Goal: Information Seeking & Learning: Understand process/instructions

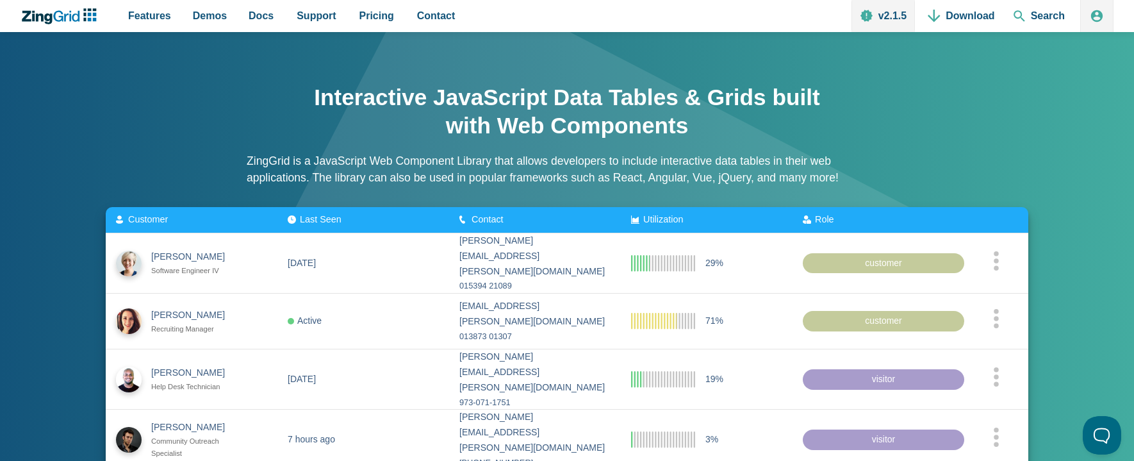
click at [240, 16] on nav "Features Demos Browse by Features Docs Support Pricing Contact v2.1.5 Download …" at bounding box center [292, 16] width 350 height 32
click at [261, 17] on span "Docs" at bounding box center [261, 15] width 25 height 17
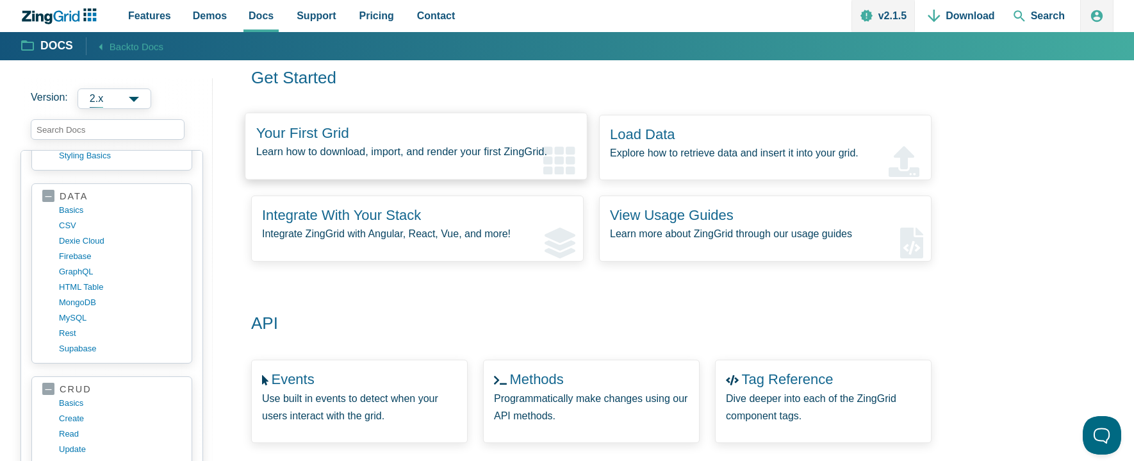
scroll to position [136, 0]
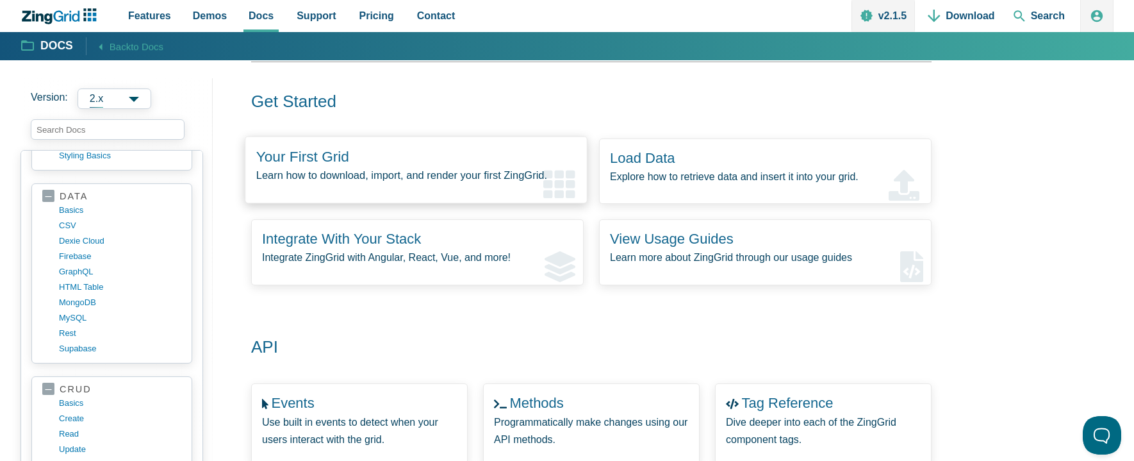
click at [324, 145] on zing-intro-link-card "Your First Grid Learn how to download, import, and render your first ZingGrid." at bounding box center [416, 169] width 343 height 67
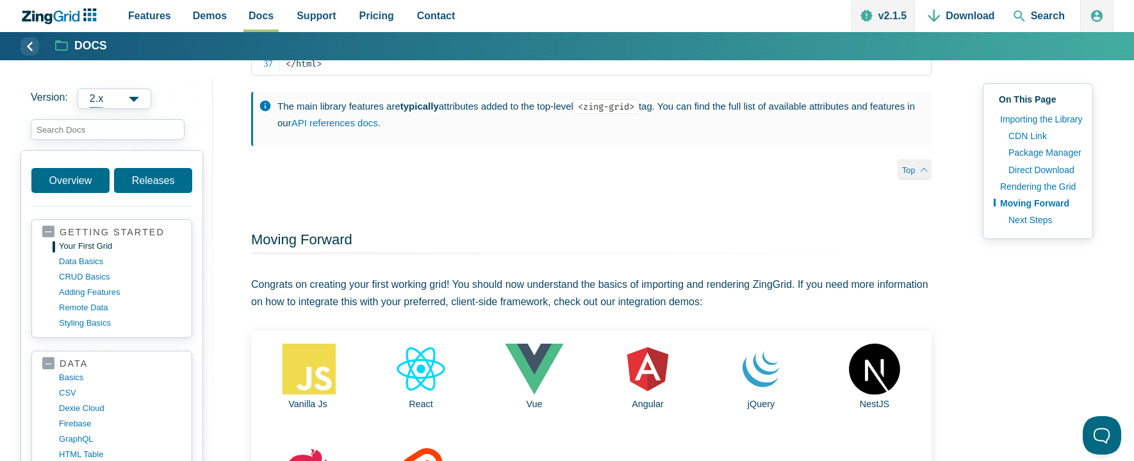
scroll to position [2306, 0]
